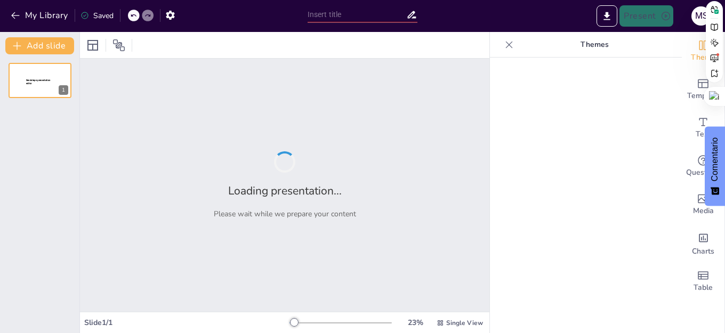
type input "Clasificación de los Tejidos Vegetales: Meristemáticos y Definitivos"
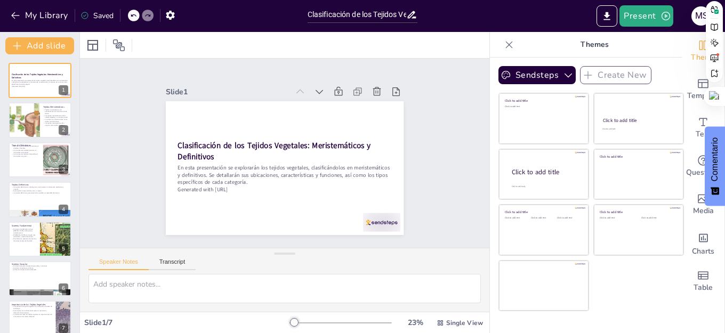
click at [270, 41] on div at bounding box center [285, 45] width 410 height 26
click at [644, 16] on button "Present" at bounding box center [646, 15] width 53 height 21
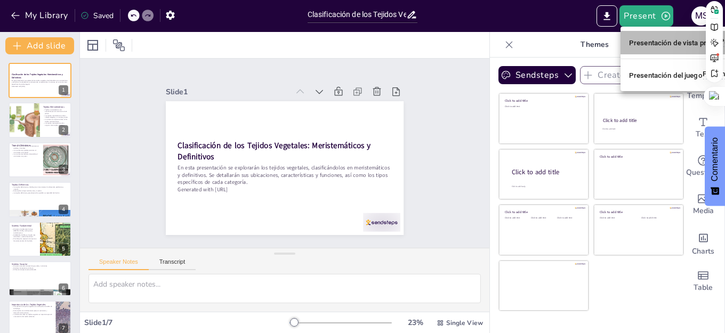
click at [665, 43] on font "Presentación de vista previa" at bounding box center [674, 42] width 91 height 8
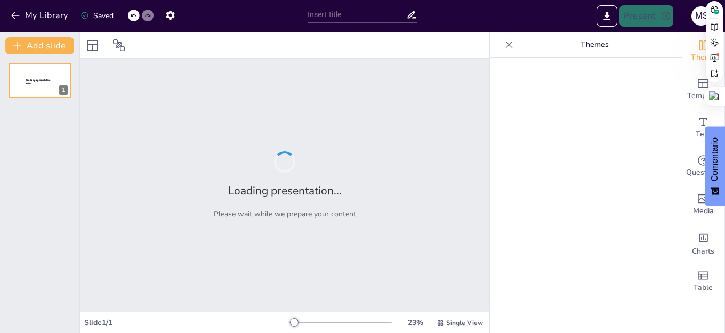
type input "Clasificación de los Tejidos Vegetales: Meristemáticos y Definitivos"
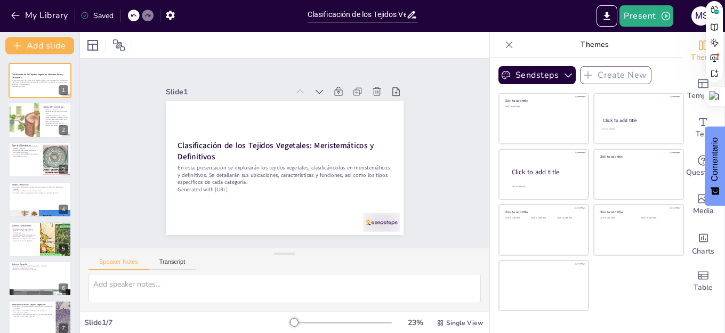
click at [272, 39] on div at bounding box center [285, 45] width 410 height 26
click at [609, 14] on icon "Export to PowerPoint" at bounding box center [607, 16] width 6 height 8
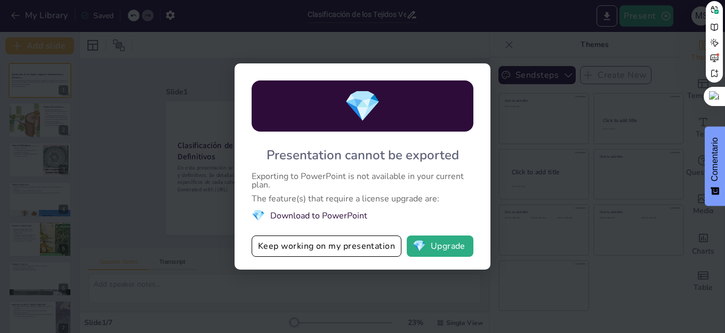
click at [535, 121] on div "💎 Presentation cannot be exported Exporting to PowerPoint is not available in y…" at bounding box center [362, 166] width 725 height 333
click at [320, 247] on button "Keep working on my presentation" at bounding box center [327, 246] width 150 height 21
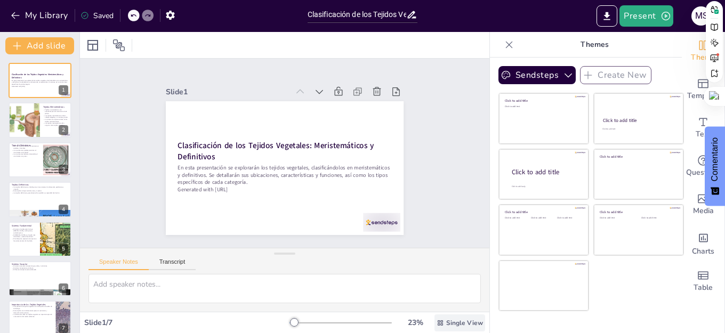
click at [438, 324] on icon at bounding box center [440, 322] width 5 height 5
click at [366, 294] on textarea at bounding box center [285, 288] width 392 height 29
click at [405, 251] on div "Speaker Notes Transcript" at bounding box center [285, 261] width 410 height 26
click at [643, 18] on button "Present" at bounding box center [646, 15] width 53 height 21
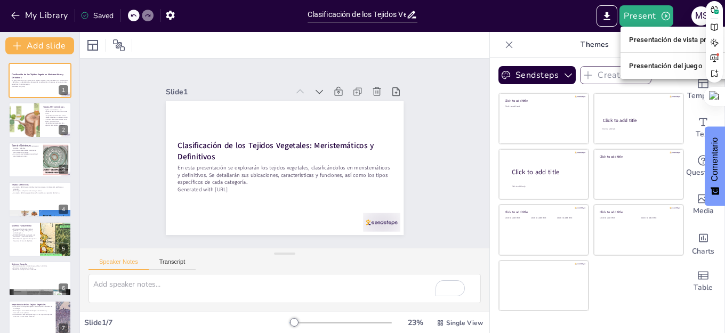
click at [651, 67] on font "Presentación del juego" at bounding box center [666, 66] width 74 height 8
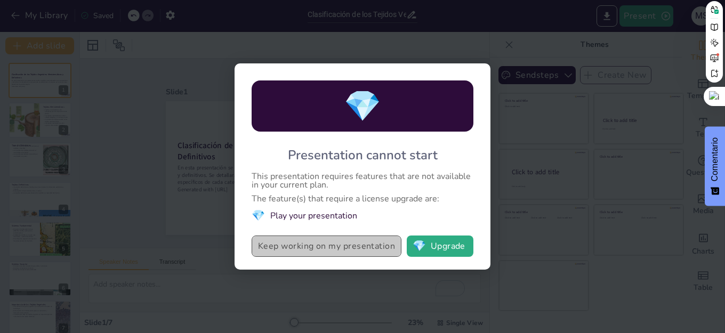
click at [363, 245] on button "Keep working on my presentation" at bounding box center [327, 246] width 150 height 21
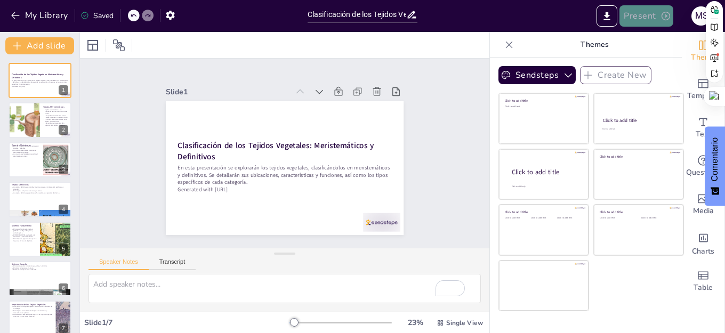
click at [643, 15] on button "Present" at bounding box center [646, 15] width 53 height 21
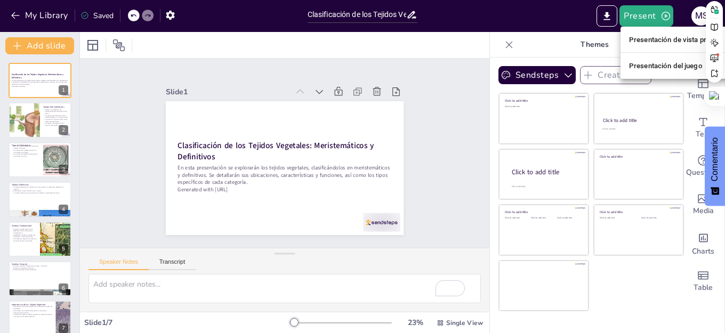
click at [663, 36] on font "Presentación de vista previa" at bounding box center [674, 40] width 91 height 8
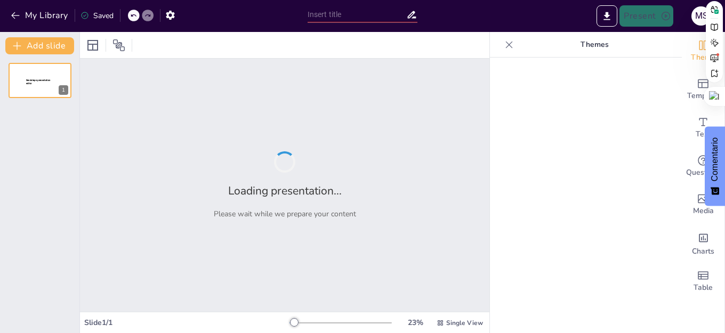
type input "Clasificación de los Tejidos Vegetales: Meristemáticos y Definitivos"
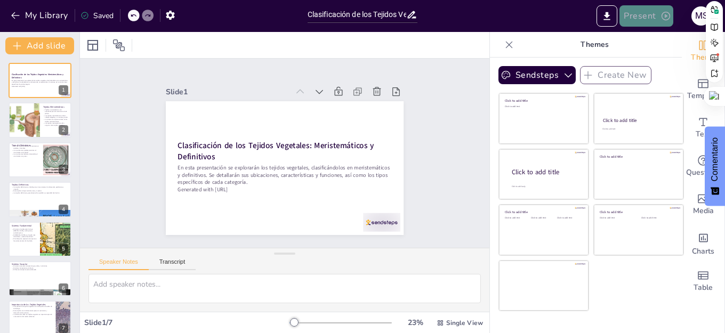
click at [643, 15] on button "Present" at bounding box center [646, 15] width 53 height 21
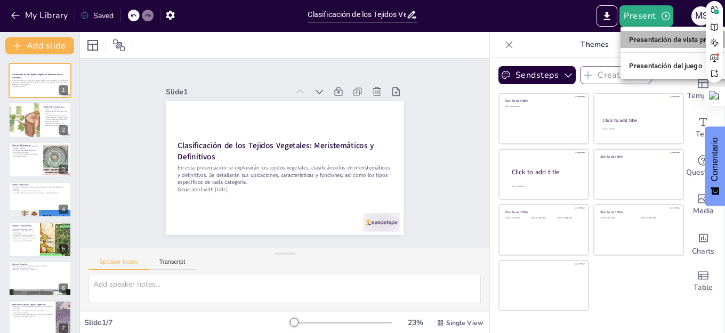
click at [651, 36] on font "Presentación de vista previa" at bounding box center [674, 40] width 91 height 8
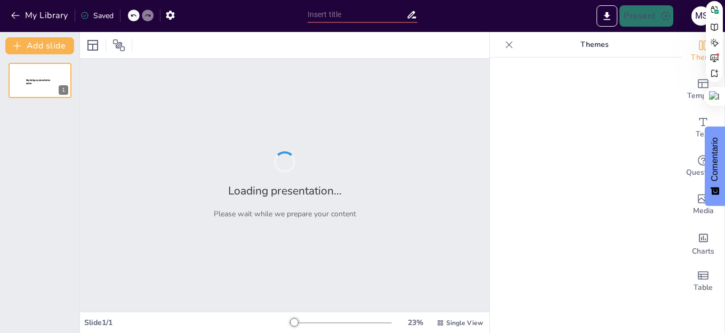
type input "Clasificación de los Tejidos Vegetales: Meristemáticos y Definitivos"
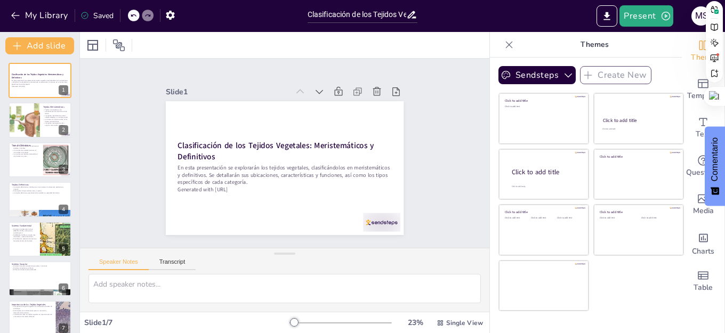
click at [181, 40] on div at bounding box center [285, 45] width 410 height 26
click at [711, 95] on div at bounding box center [713, 96] width 26 height 19
click at [712, 98] on div at bounding box center [713, 96] width 26 height 19
